Goal: Book appointment/travel/reservation

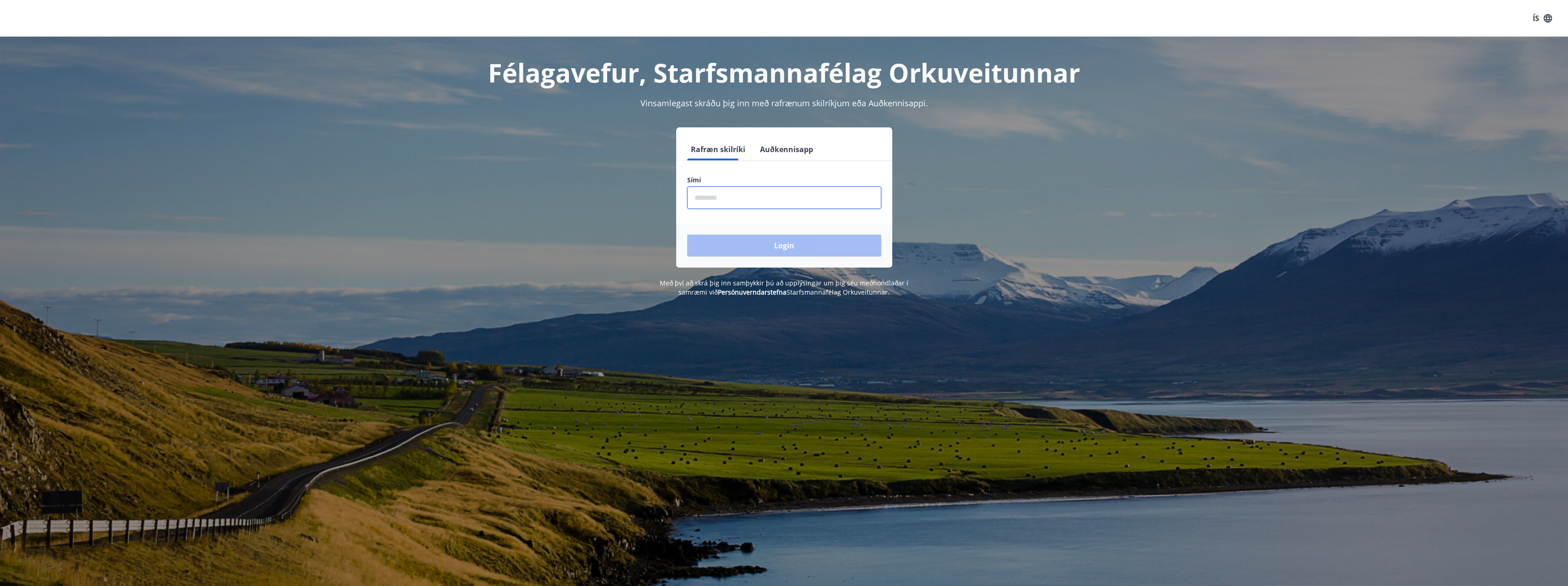
click at [748, 196] on input "phone" at bounding box center [784, 198] width 194 height 23
type input "********"
click at [687, 234] on button "Login" at bounding box center [784, 245] width 194 height 22
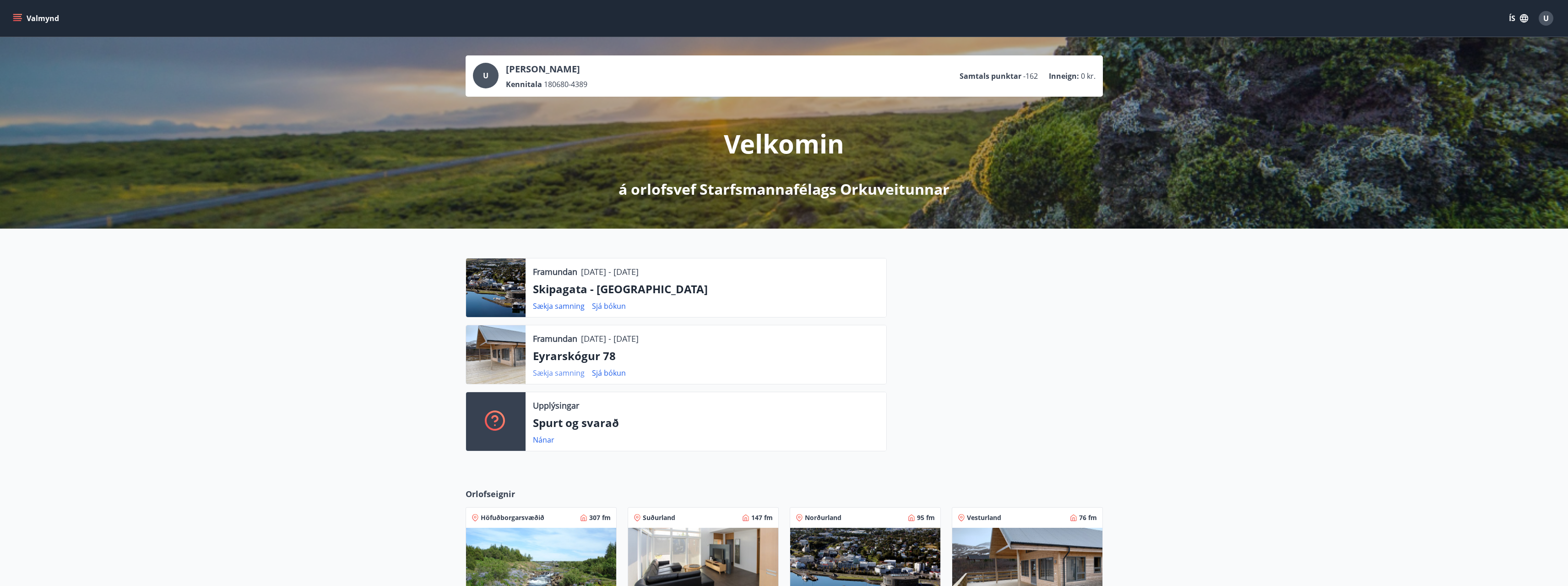
click at [556, 373] on link "Sækja samning" at bounding box center [559, 373] width 52 height 10
click at [488, 76] on span "U" at bounding box center [485, 75] width 6 height 10
click at [19, 20] on icon "menu" at bounding box center [17, 18] width 9 height 9
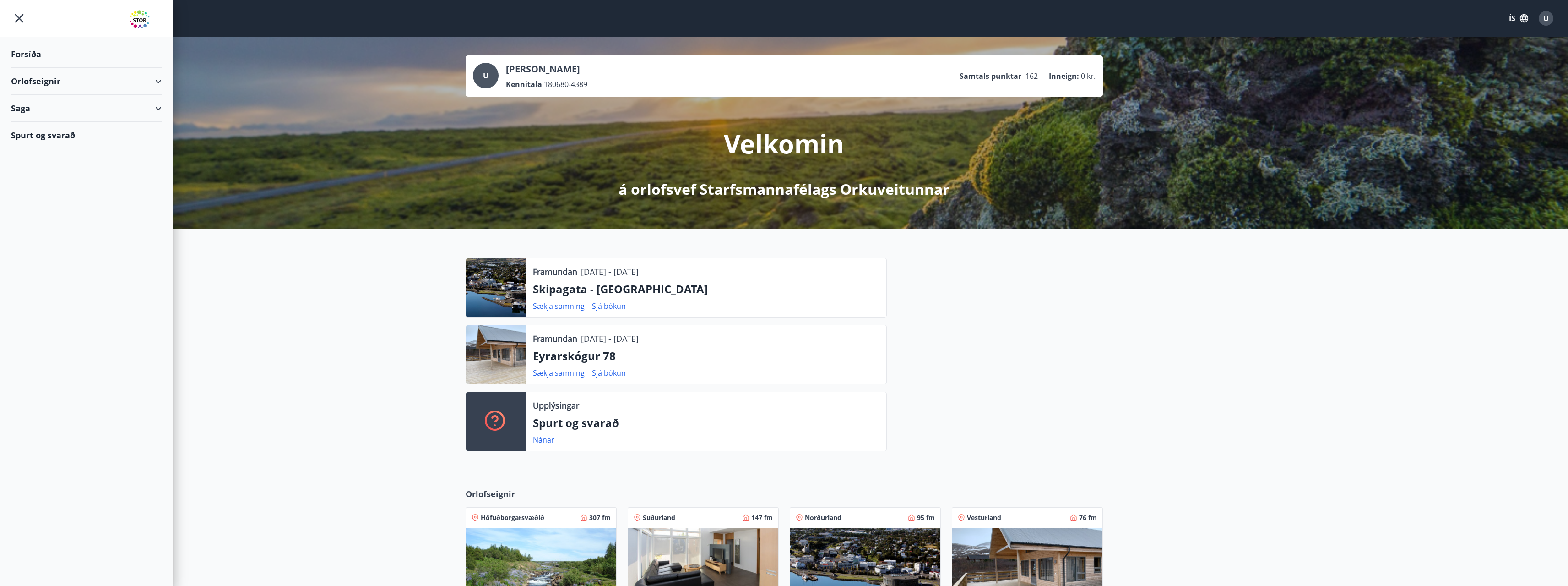
click at [56, 87] on div "Orlofseignir" at bounding box center [86, 81] width 150 height 27
click at [47, 110] on div "Framboð" at bounding box center [86, 104] width 136 height 19
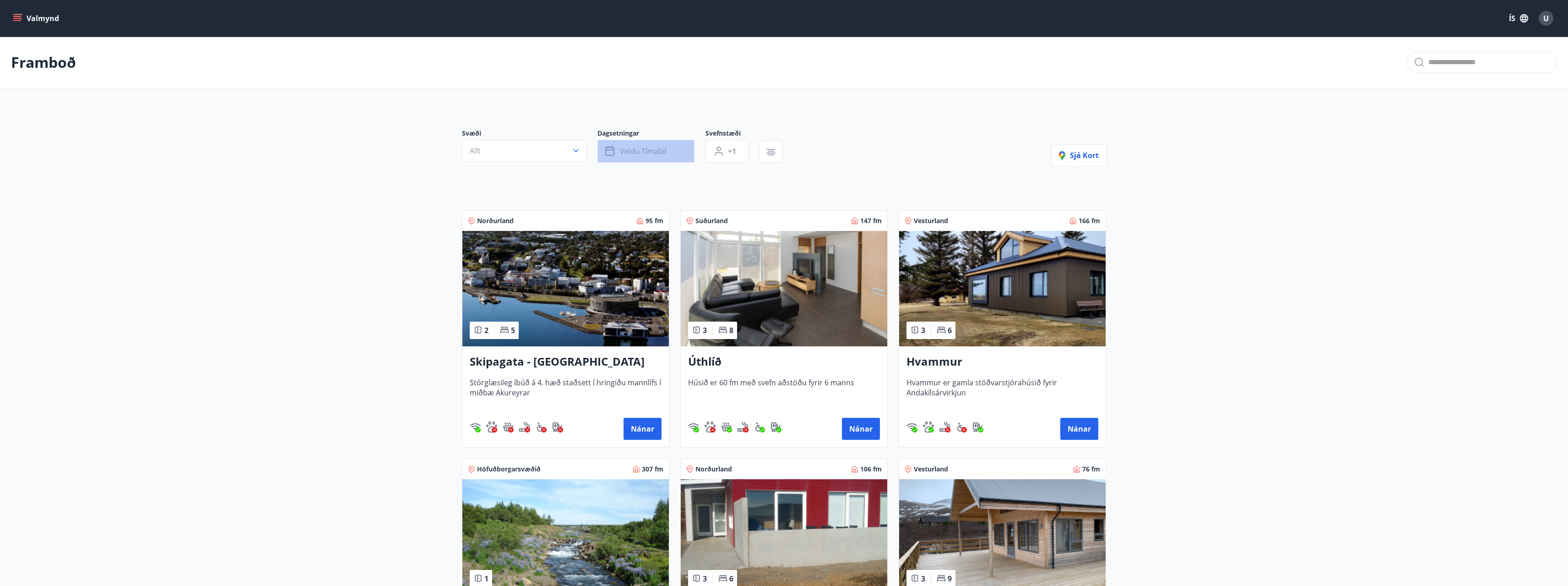
click at [671, 157] on button "Veldu tímabil" at bounding box center [646, 150] width 97 height 23
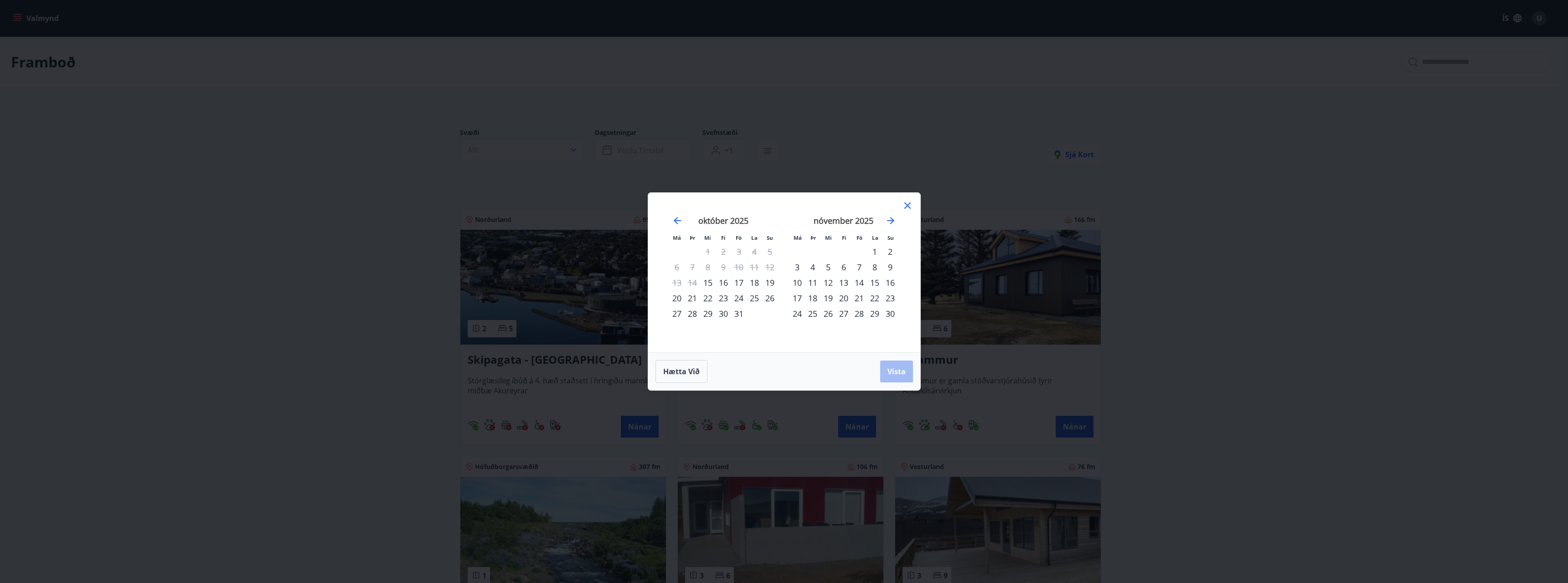
click at [723, 300] on div "23" at bounding box center [723, 298] width 15 height 15
click at [681, 315] on div "27" at bounding box center [676, 313] width 15 height 15
click at [898, 371] on span "Vista" at bounding box center [897, 371] width 18 height 10
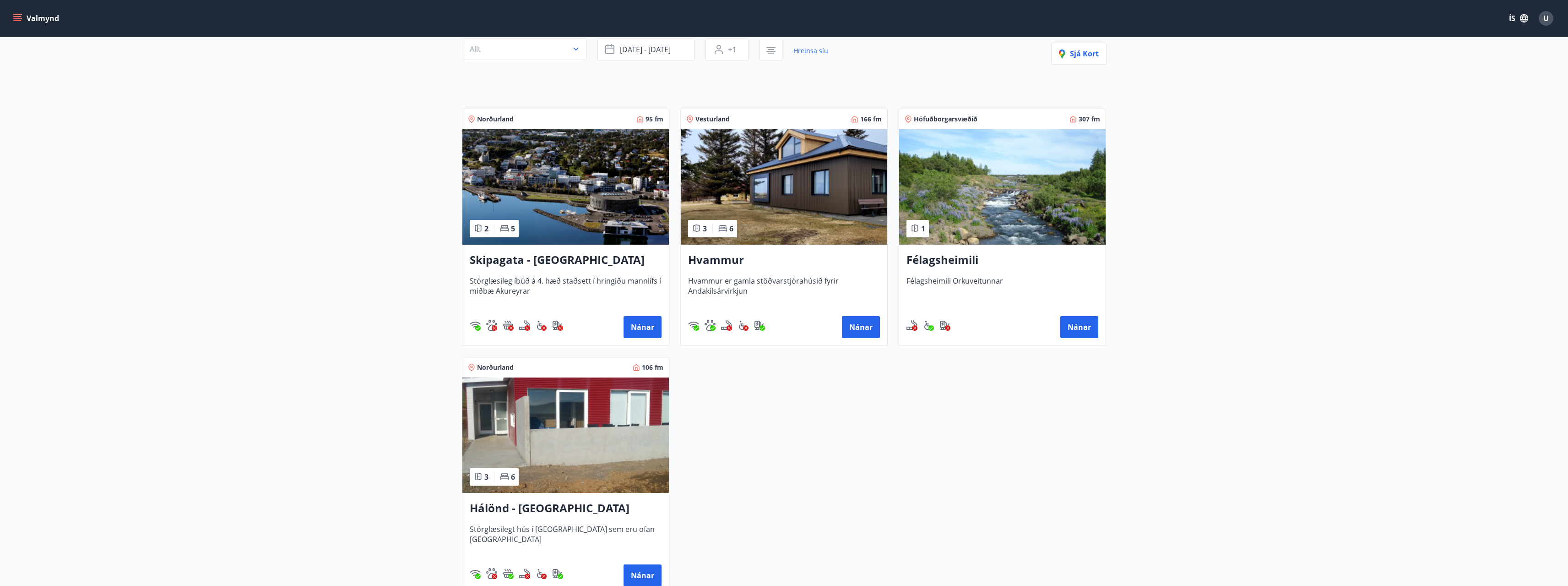
scroll to position [46, 0]
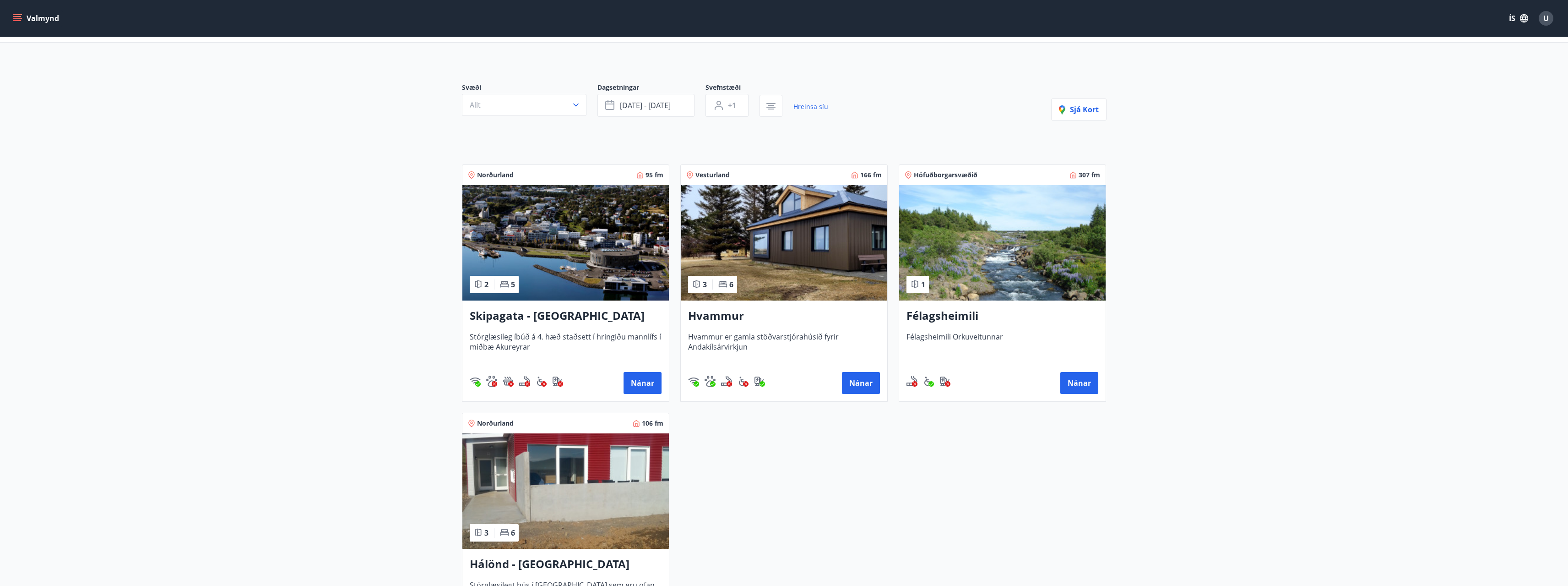
click at [717, 315] on h3 "Hvammur" at bounding box center [784, 316] width 192 height 17
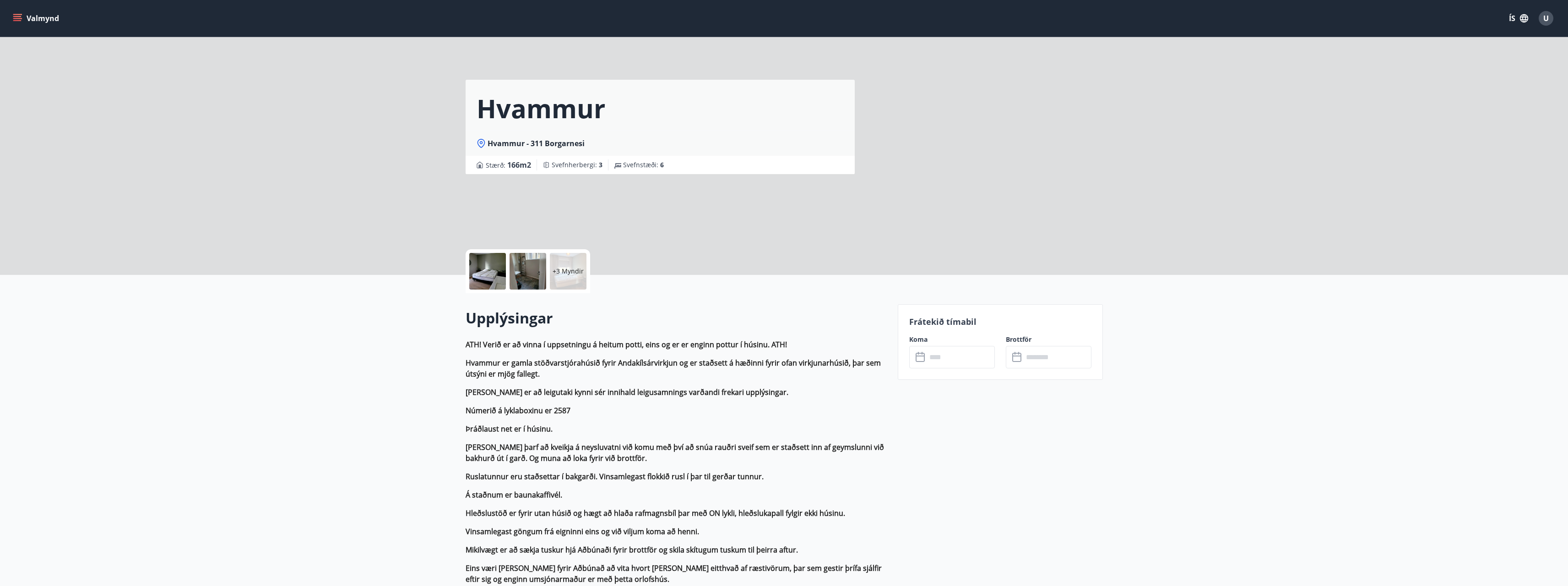
click at [949, 357] on input "text" at bounding box center [961, 357] width 68 height 23
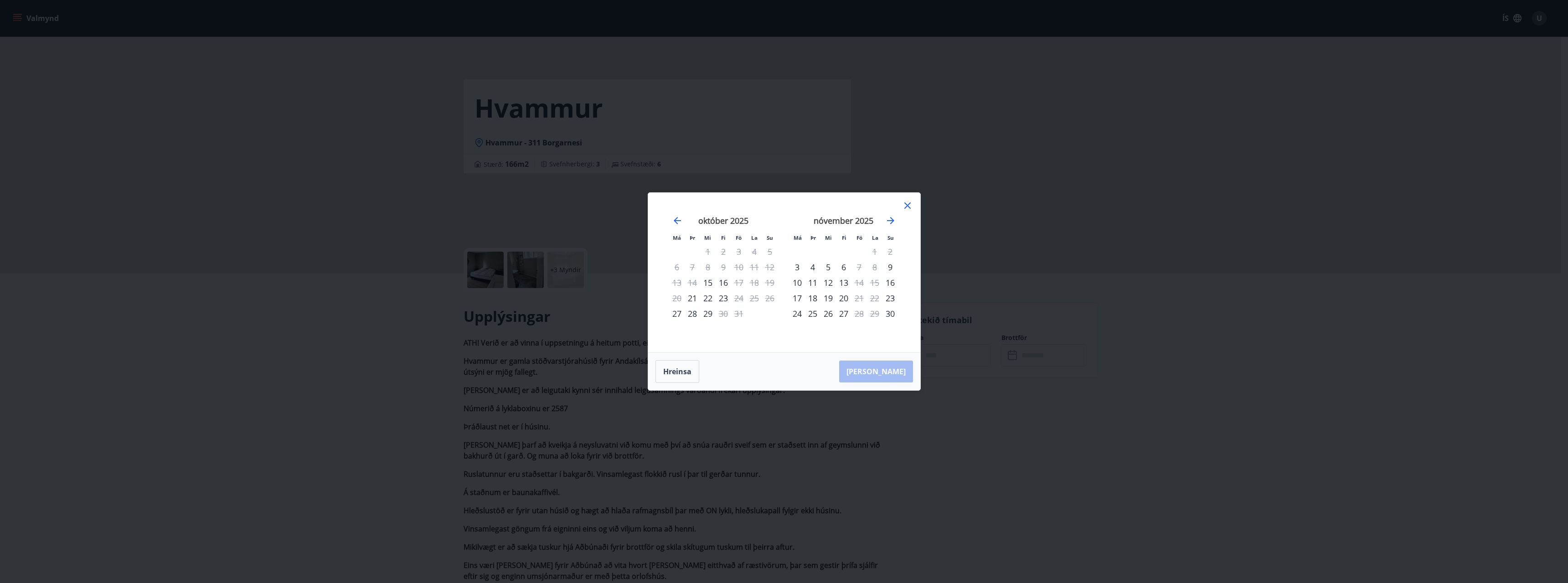
click at [906, 204] on icon at bounding box center [908, 205] width 6 height 6
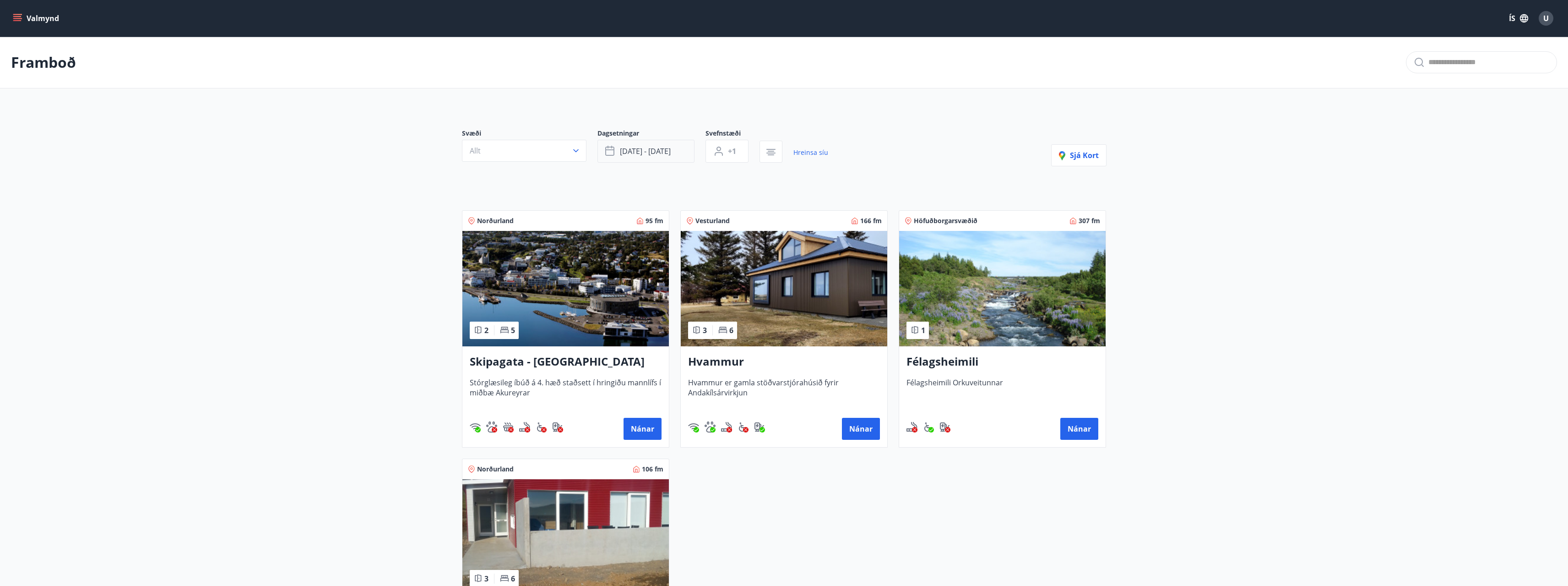
click at [688, 153] on button "[DATE] - [DATE]" at bounding box center [646, 150] width 97 height 23
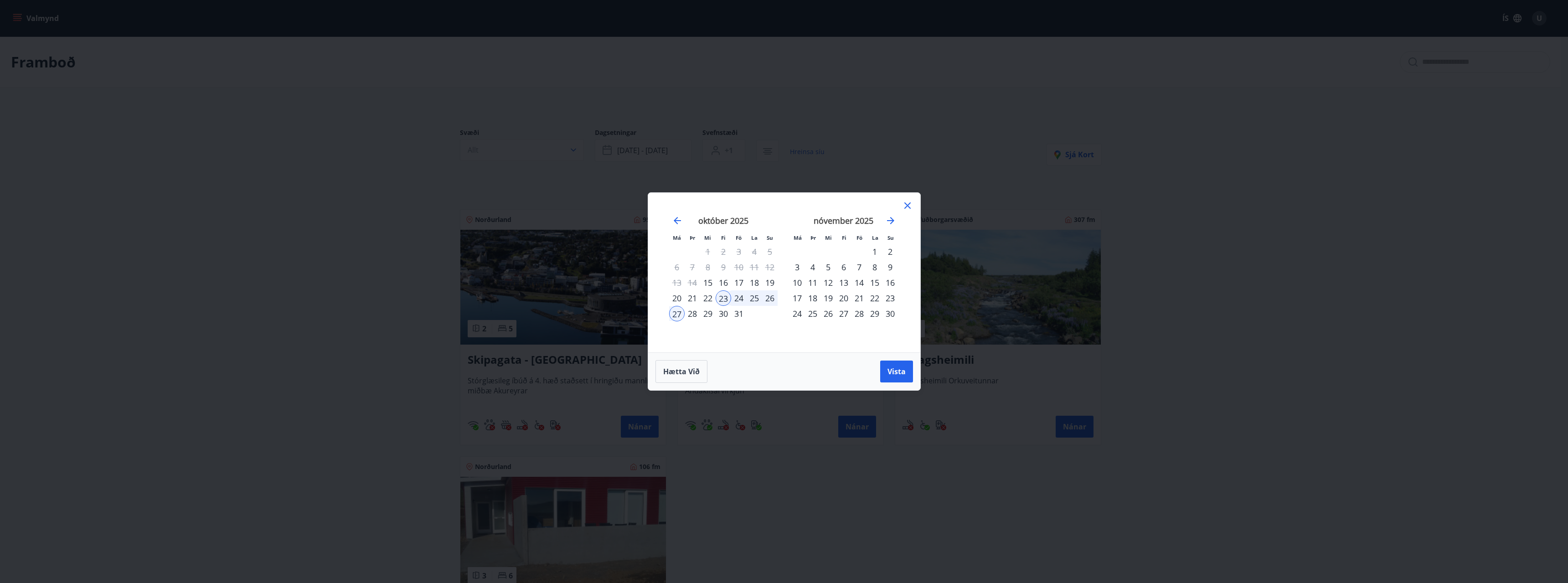
click at [908, 206] on icon at bounding box center [908, 206] width 11 height 11
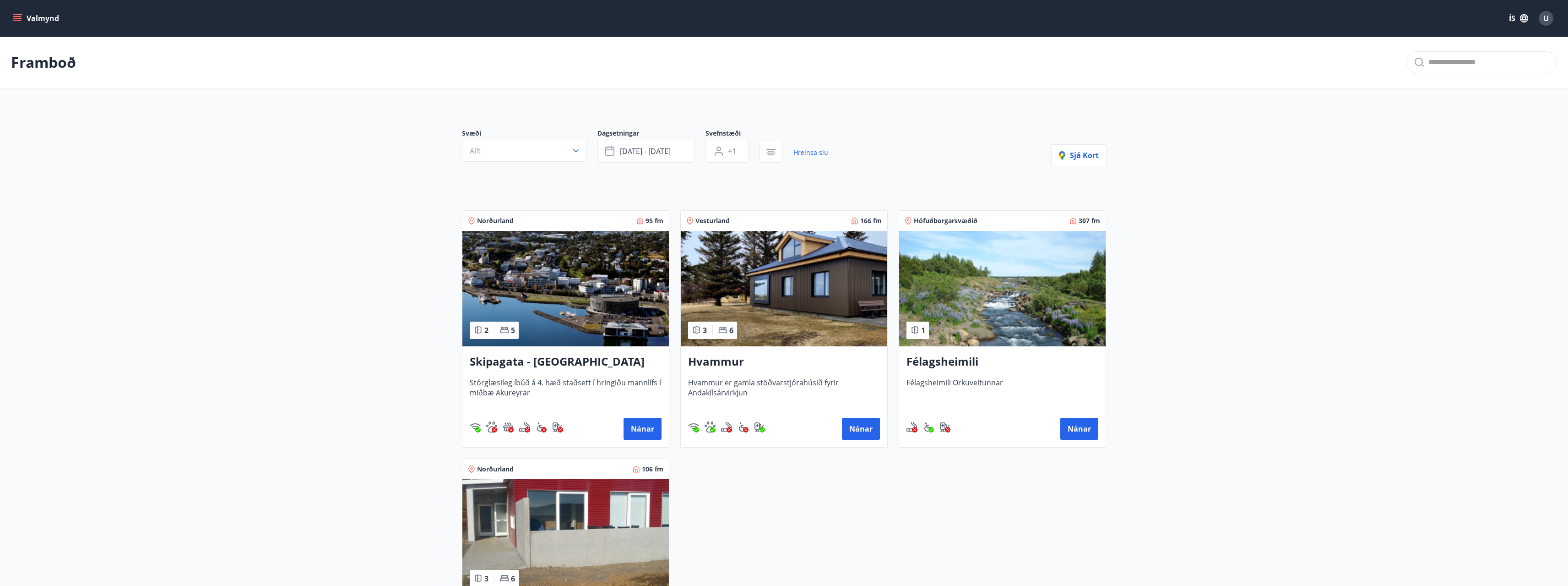
click at [17, 21] on icon "menu" at bounding box center [17, 18] width 9 height 9
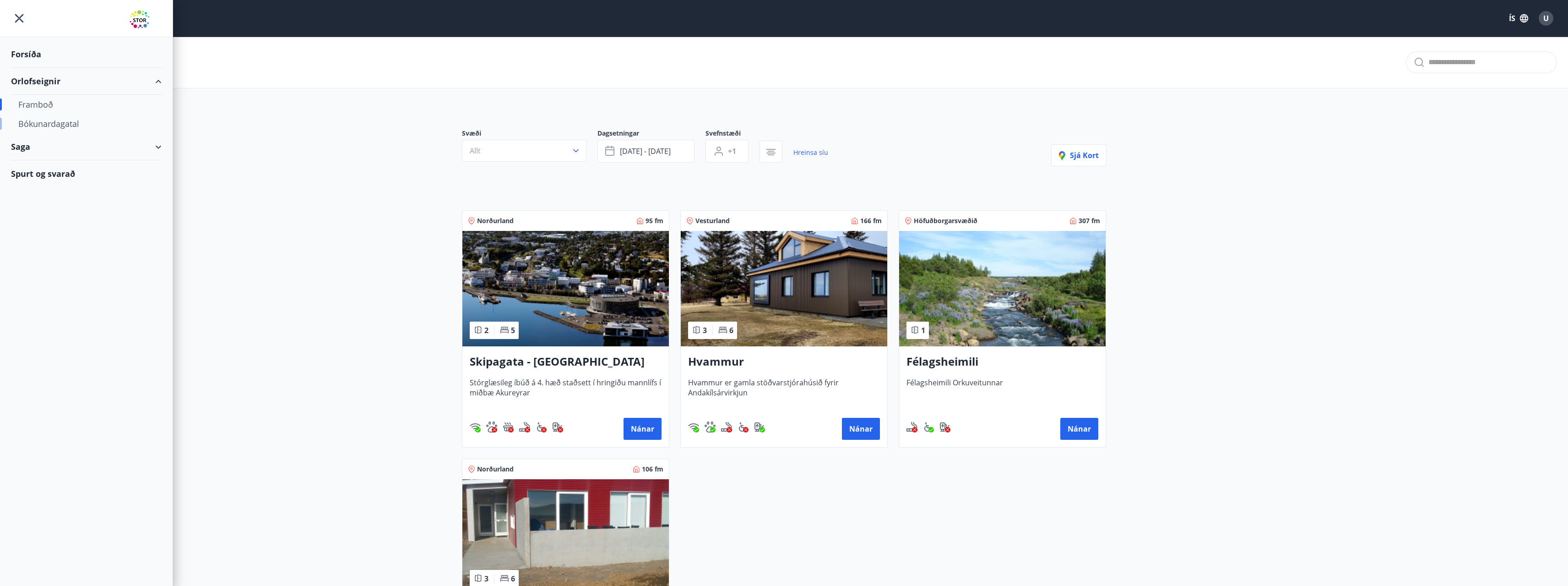
click at [67, 127] on div "Bókunardagatal" at bounding box center [86, 123] width 136 height 19
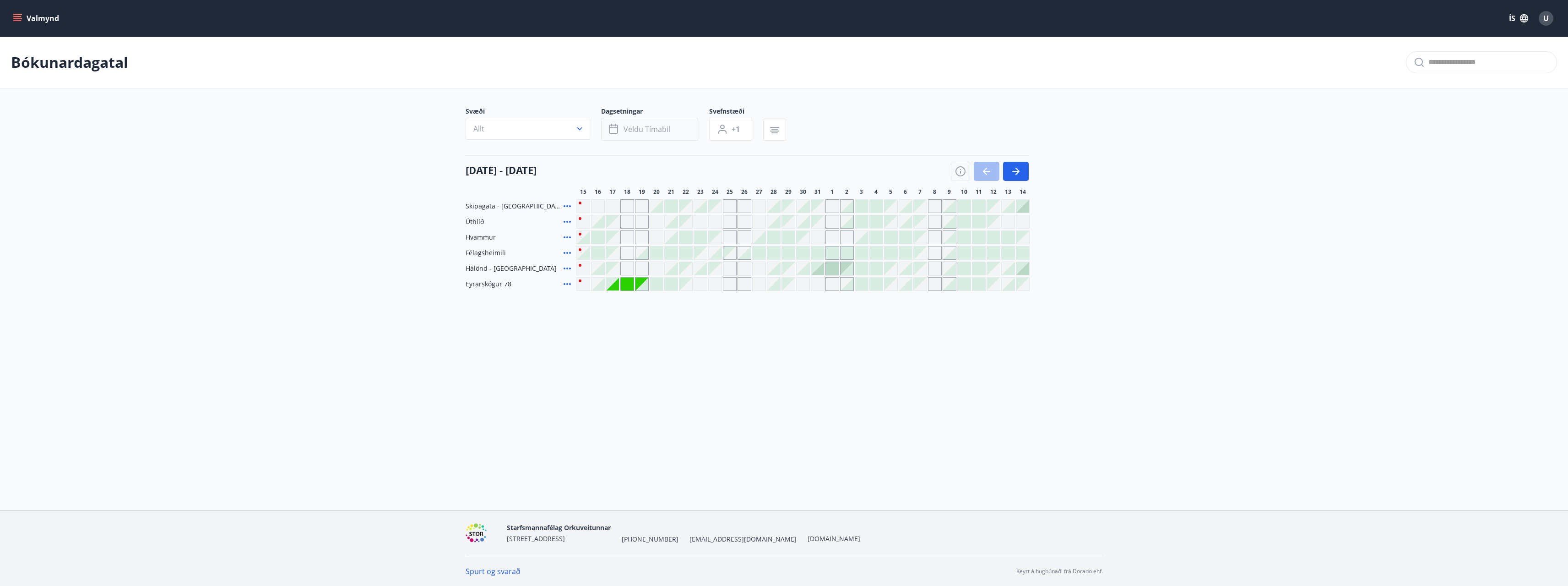
click at [658, 130] on span "Veldu tímabil" at bounding box center [647, 129] width 46 height 10
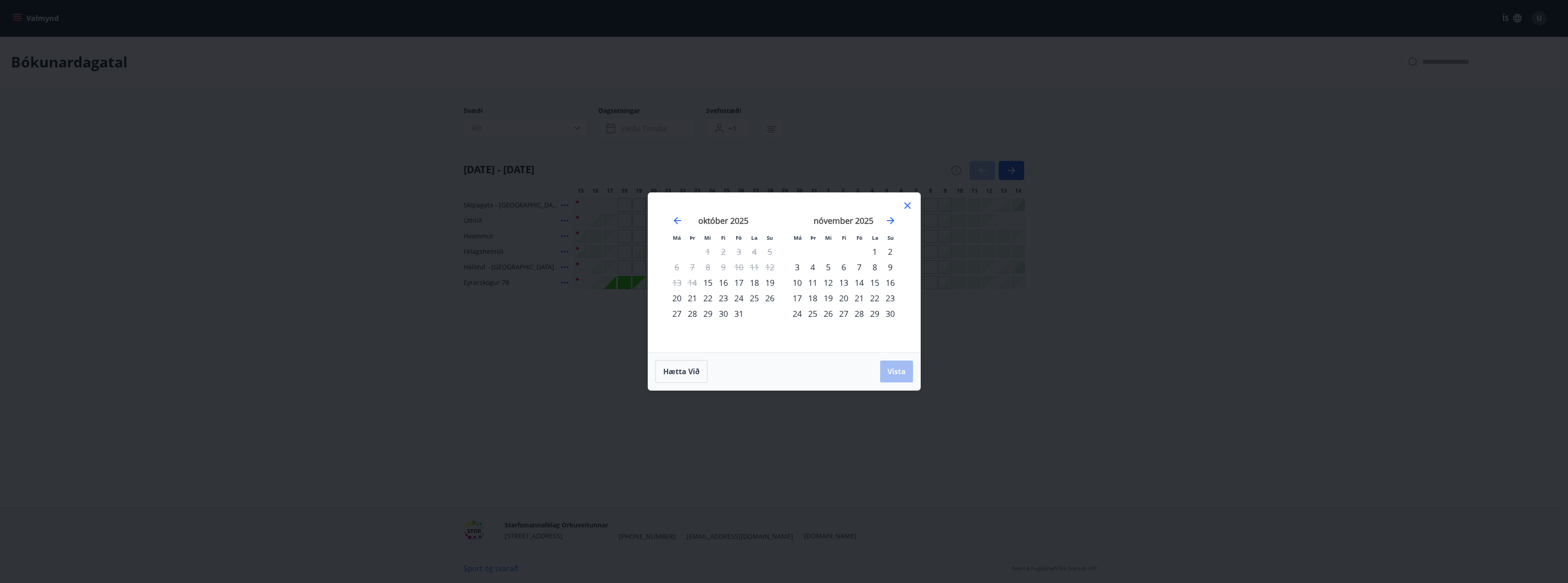
click at [736, 299] on div "24" at bounding box center [738, 298] width 15 height 15
click at [693, 314] on div "28" at bounding box center [692, 313] width 15 height 15
click at [890, 374] on span "Vista" at bounding box center [897, 371] width 18 height 10
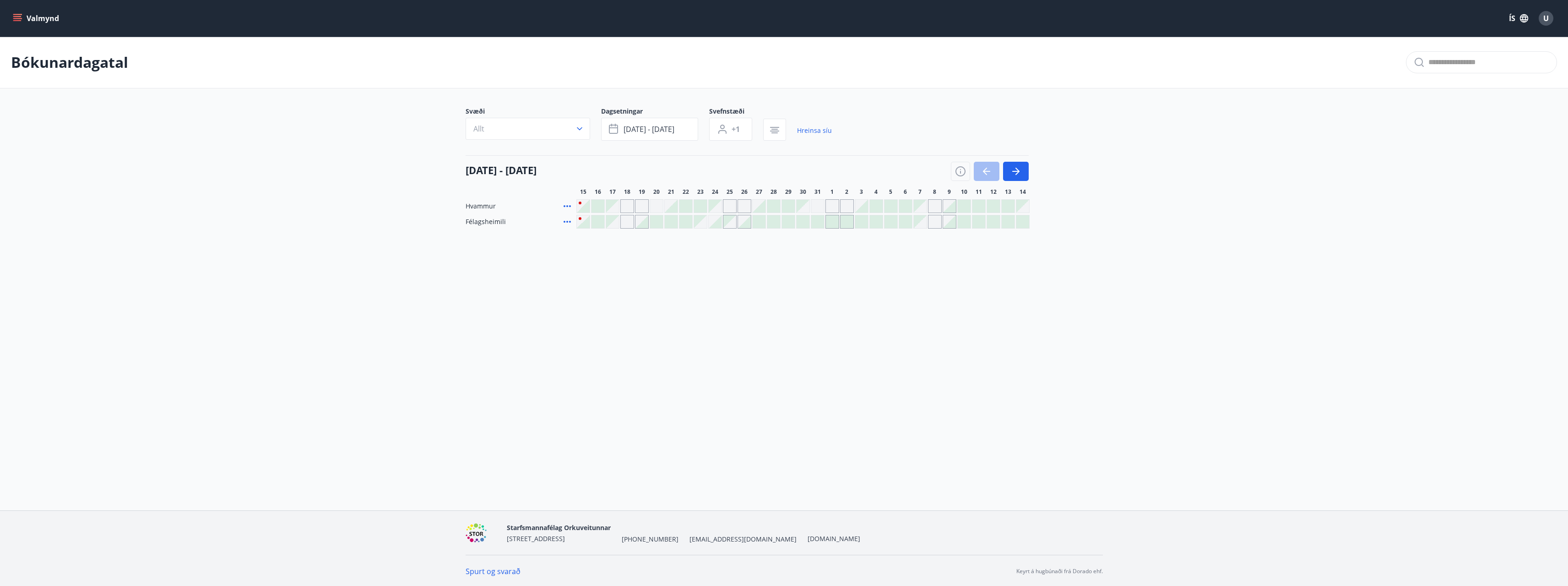
click at [703, 207] on div at bounding box center [700, 206] width 13 height 13
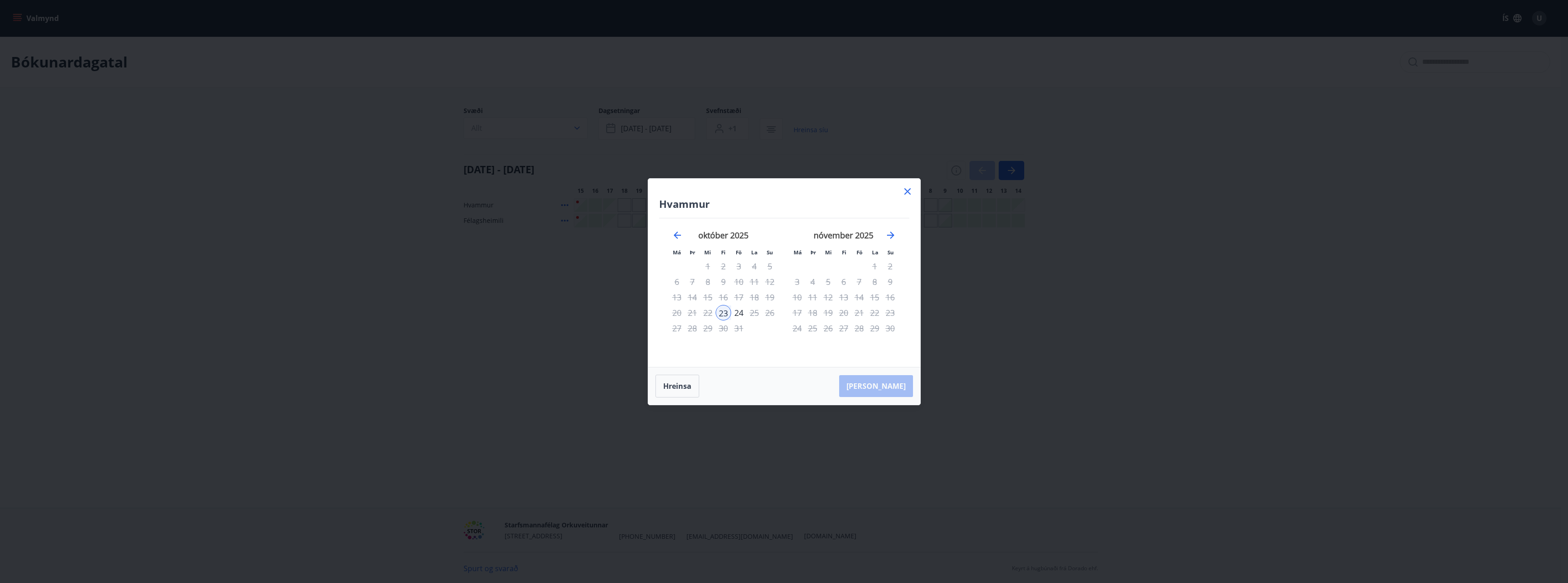
click at [910, 194] on icon at bounding box center [908, 191] width 6 height 6
